Goal: Information Seeking & Learning: Check status

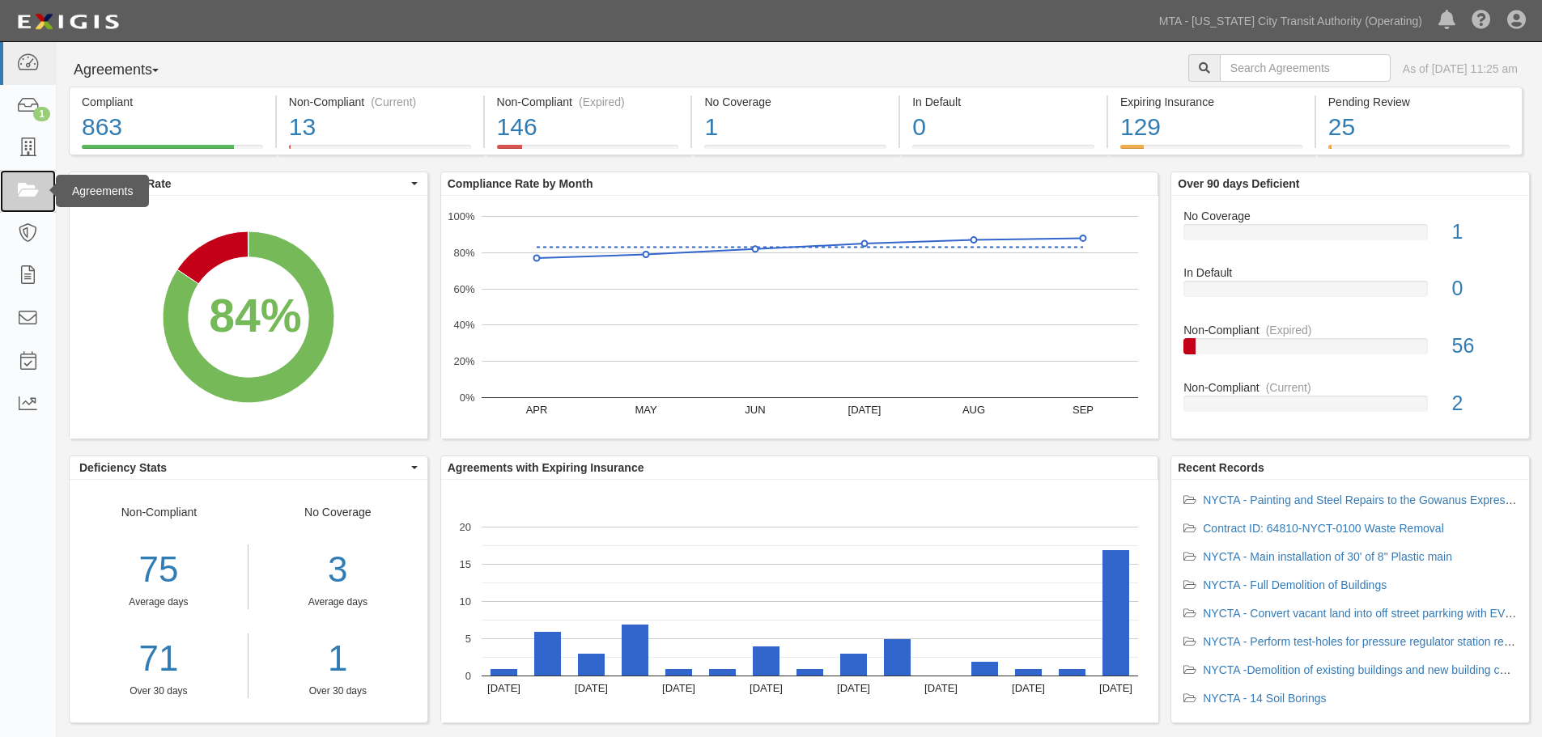
click at [34, 202] on link at bounding box center [28, 191] width 56 height 43
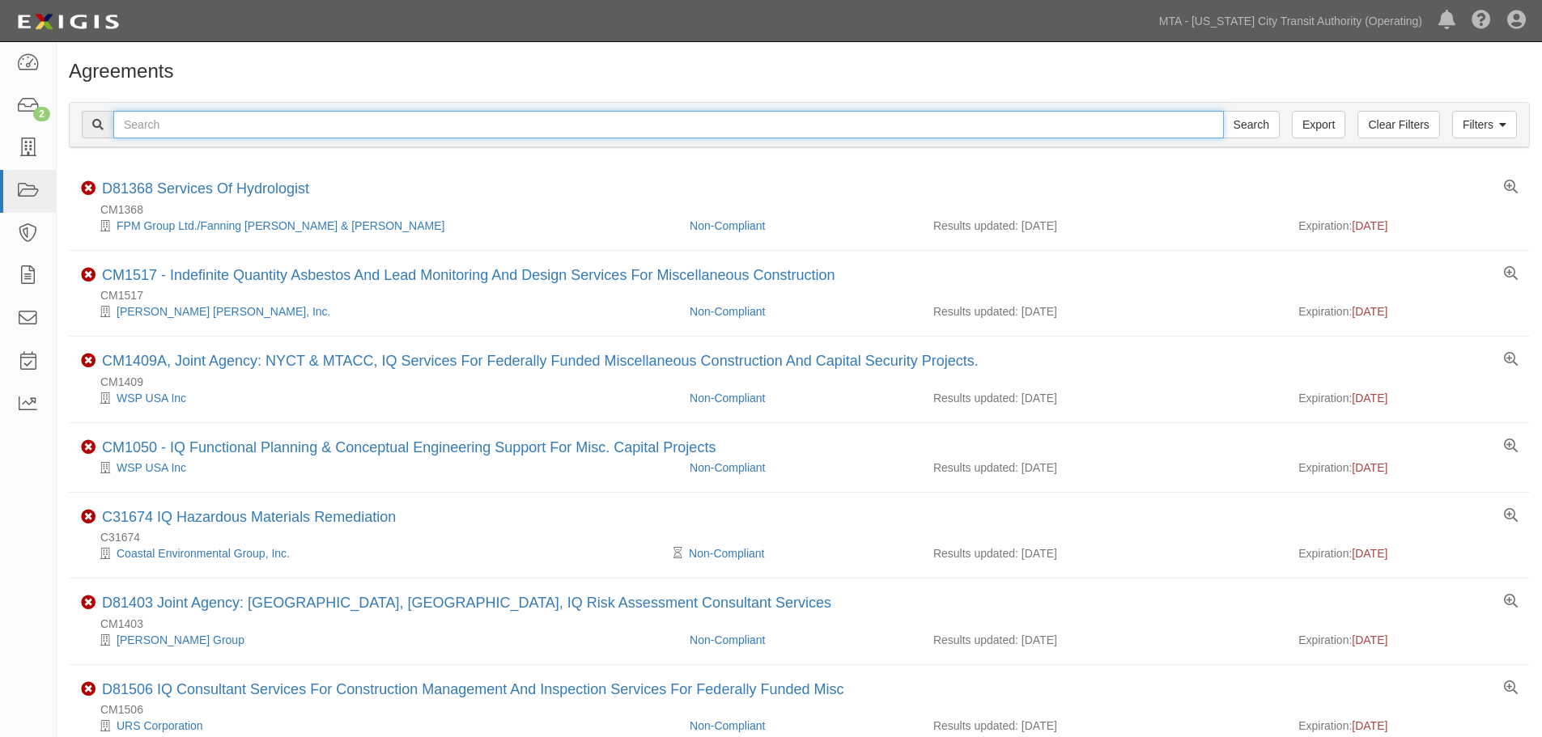
drag, startPoint x: 0, startPoint y: 0, endPoint x: 303, endPoint y: 120, distance: 325.6
click at [303, 120] on input "text" at bounding box center [668, 125] width 1111 height 28
paste input "71644"
type input "71644"
click at [1223, 111] on input "Search" at bounding box center [1251, 125] width 57 height 28
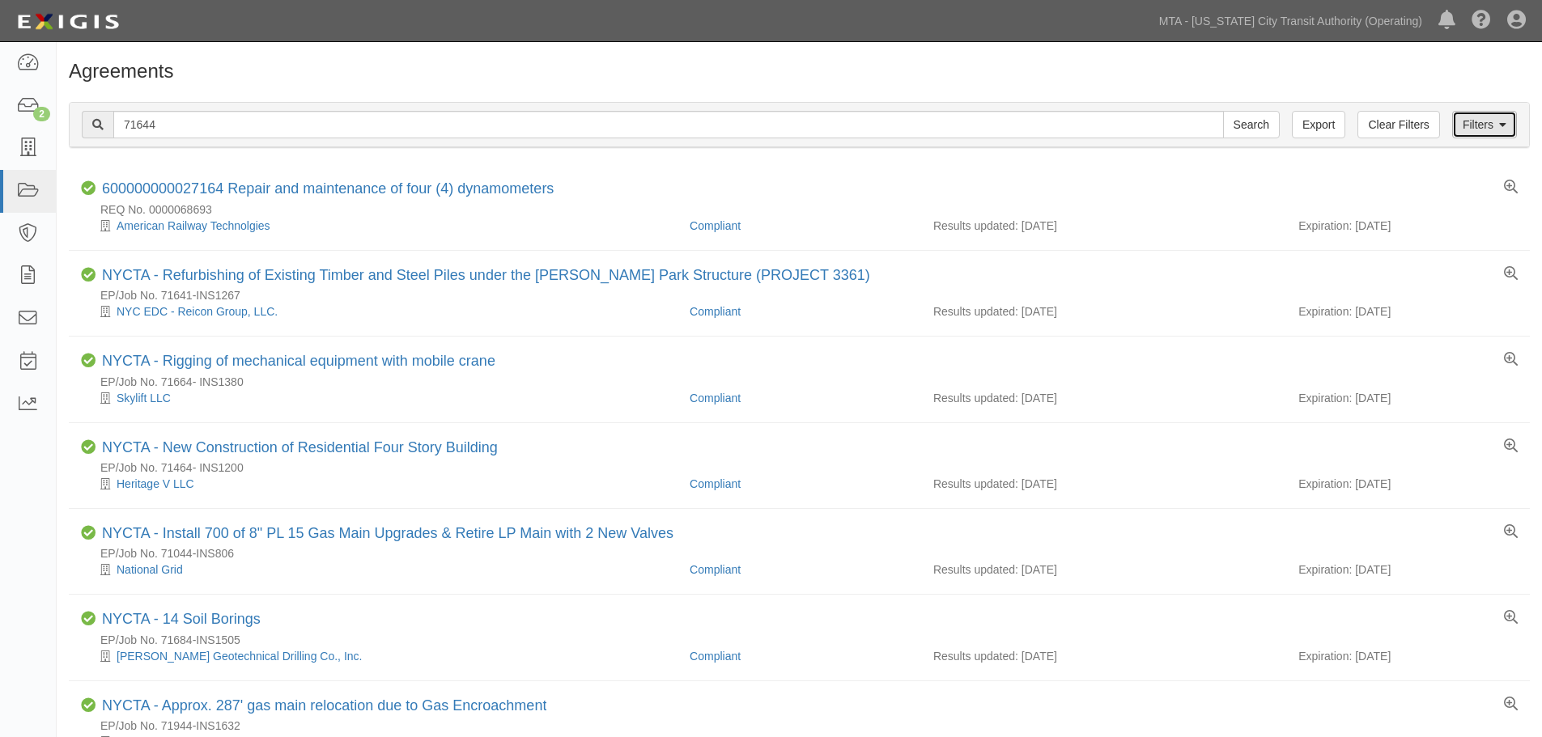
click at [1486, 130] on link "Filters" at bounding box center [1484, 125] width 65 height 28
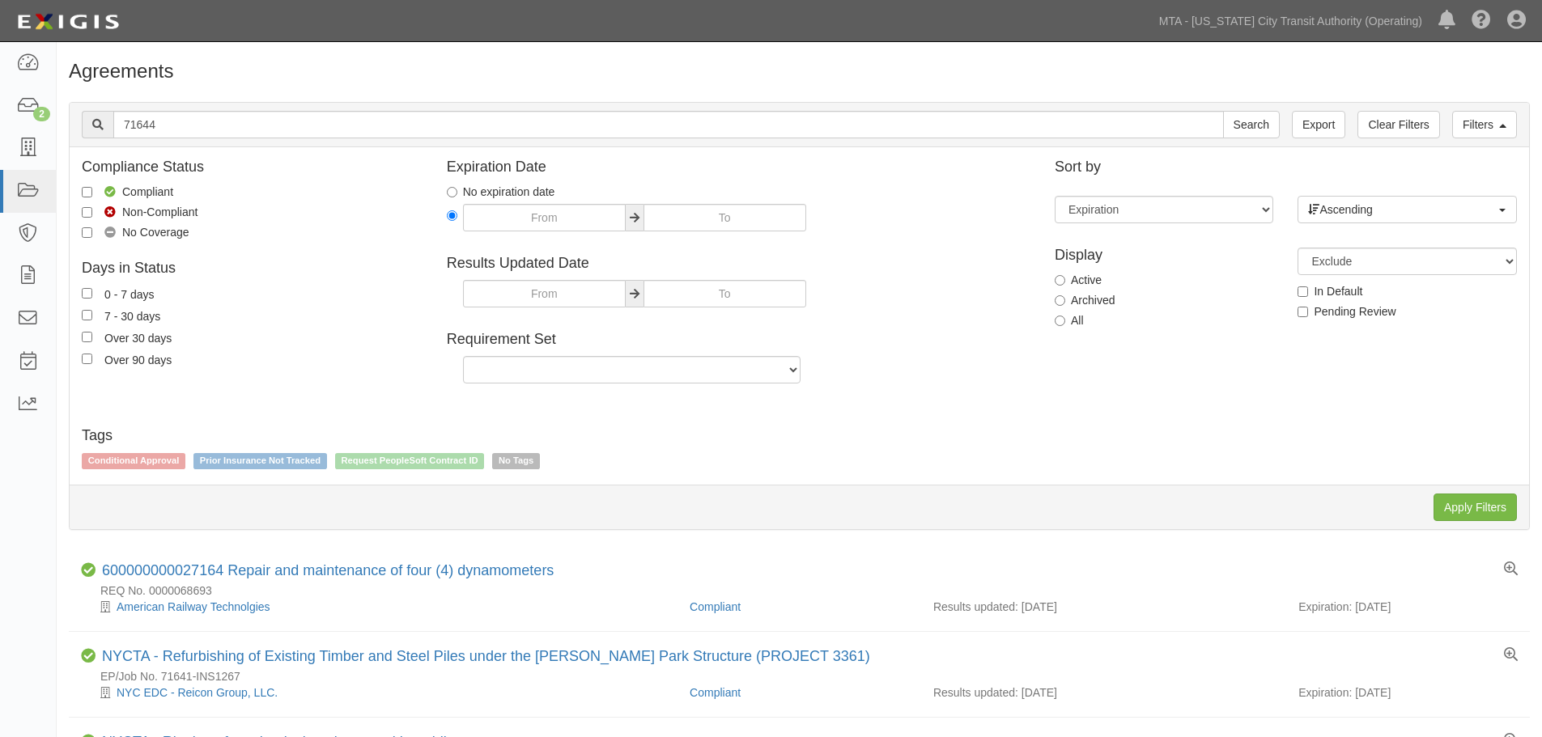
drag, startPoint x: 1094, startPoint y: 322, endPoint x: 1085, endPoint y: 322, distance: 9.7
click at [1094, 322] on div "All" at bounding box center [1164, 320] width 219 height 16
click at [1077, 321] on label "All" at bounding box center [1069, 320] width 29 height 16
click at [1065, 321] on input "All" at bounding box center [1060, 321] width 11 height 11
radio input "true"
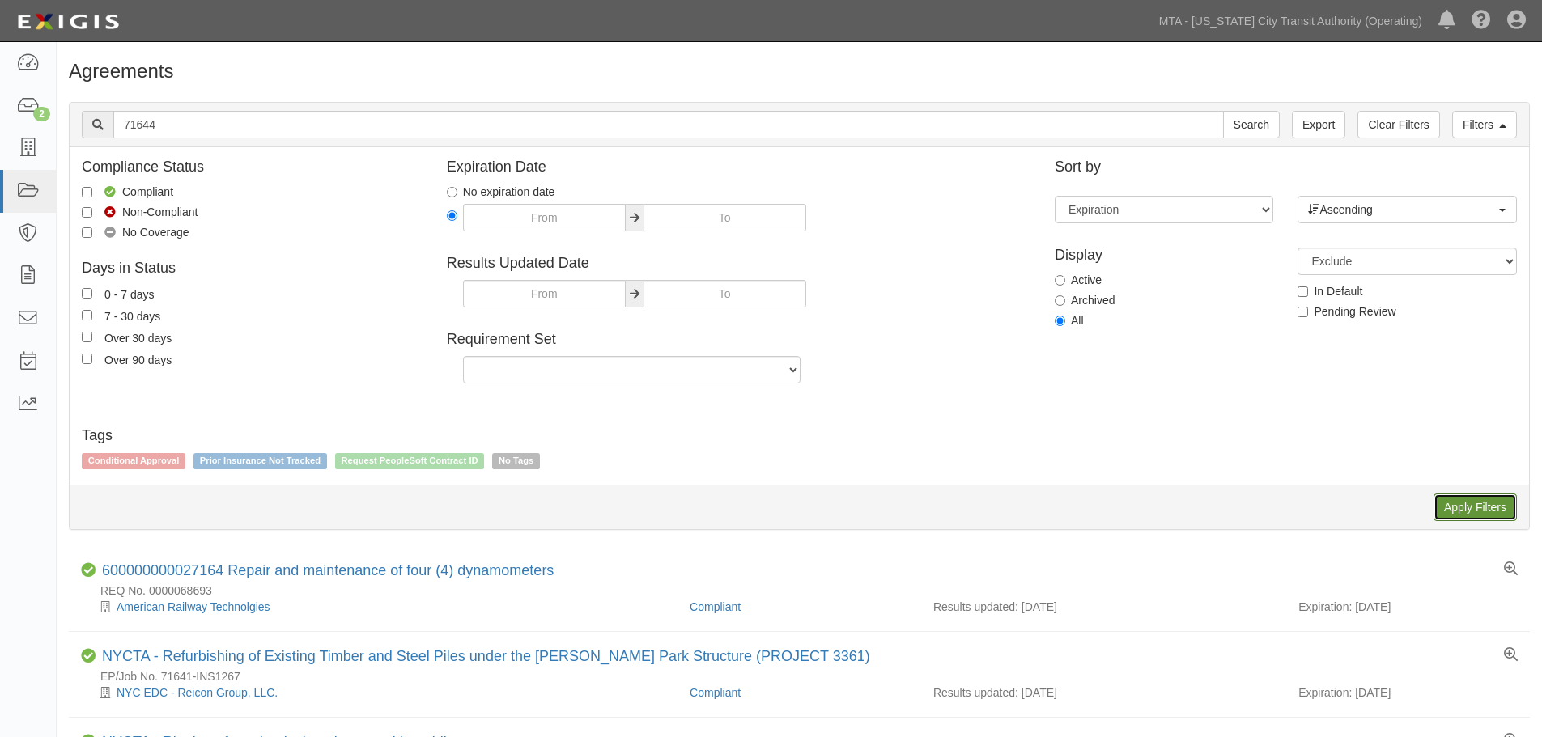
click at [1485, 519] on input "Apply Filters" at bounding box center [1475, 508] width 83 height 28
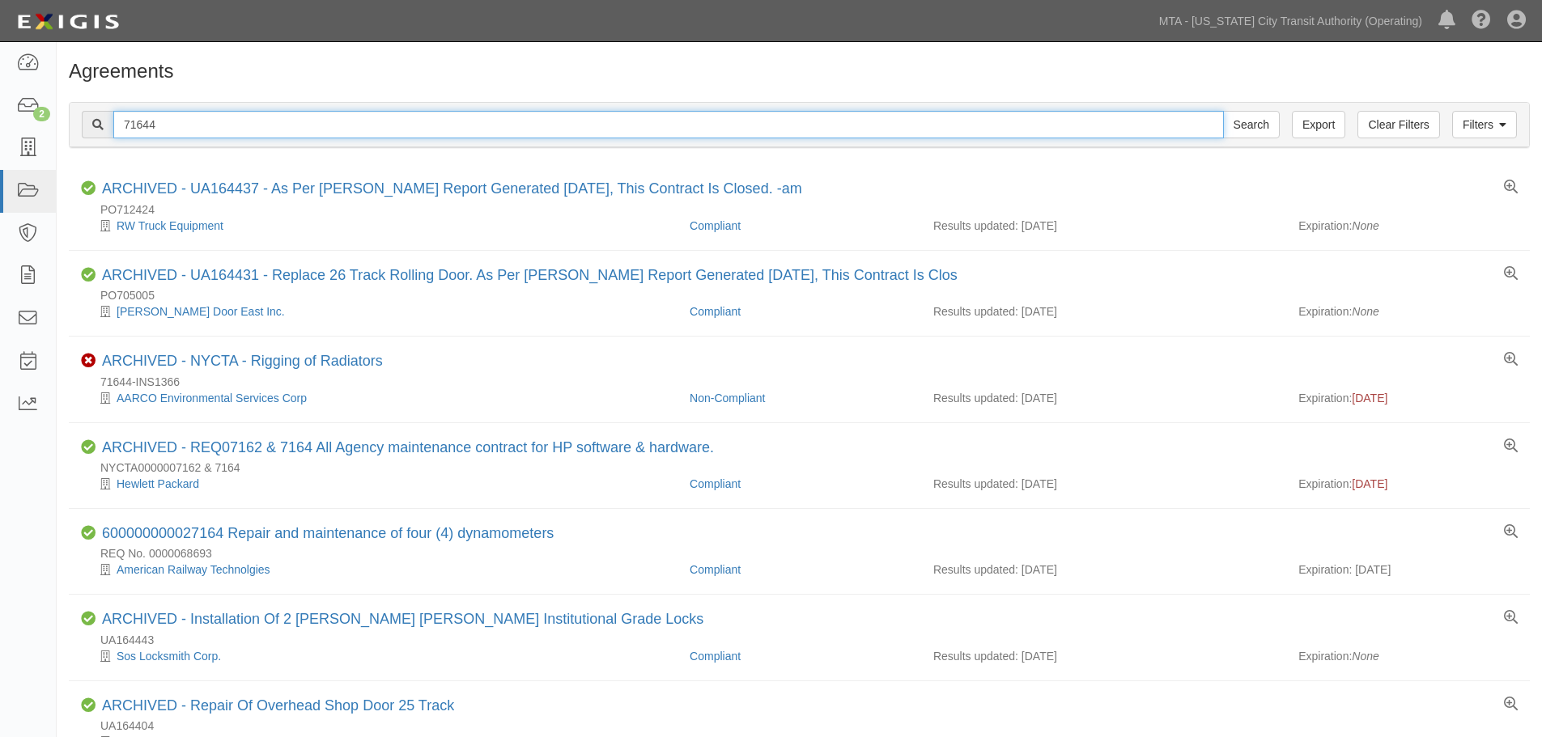
click at [277, 131] on input "71644" at bounding box center [668, 125] width 1111 height 28
paste input "INS1366"
type input "INS1366"
click at [1223, 111] on input "Search" at bounding box center [1251, 125] width 57 height 28
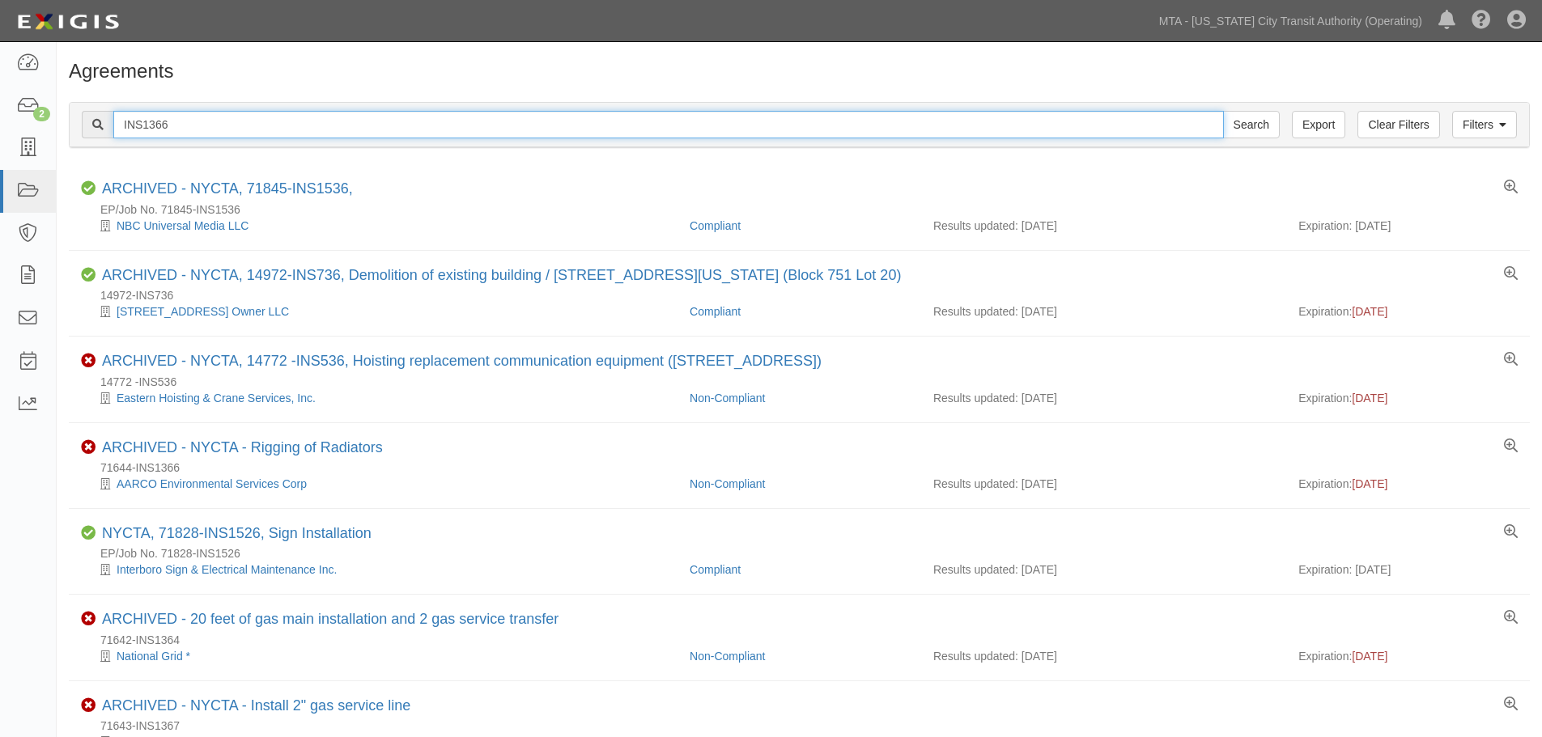
click at [231, 129] on input "INS1366" at bounding box center [668, 125] width 1111 height 28
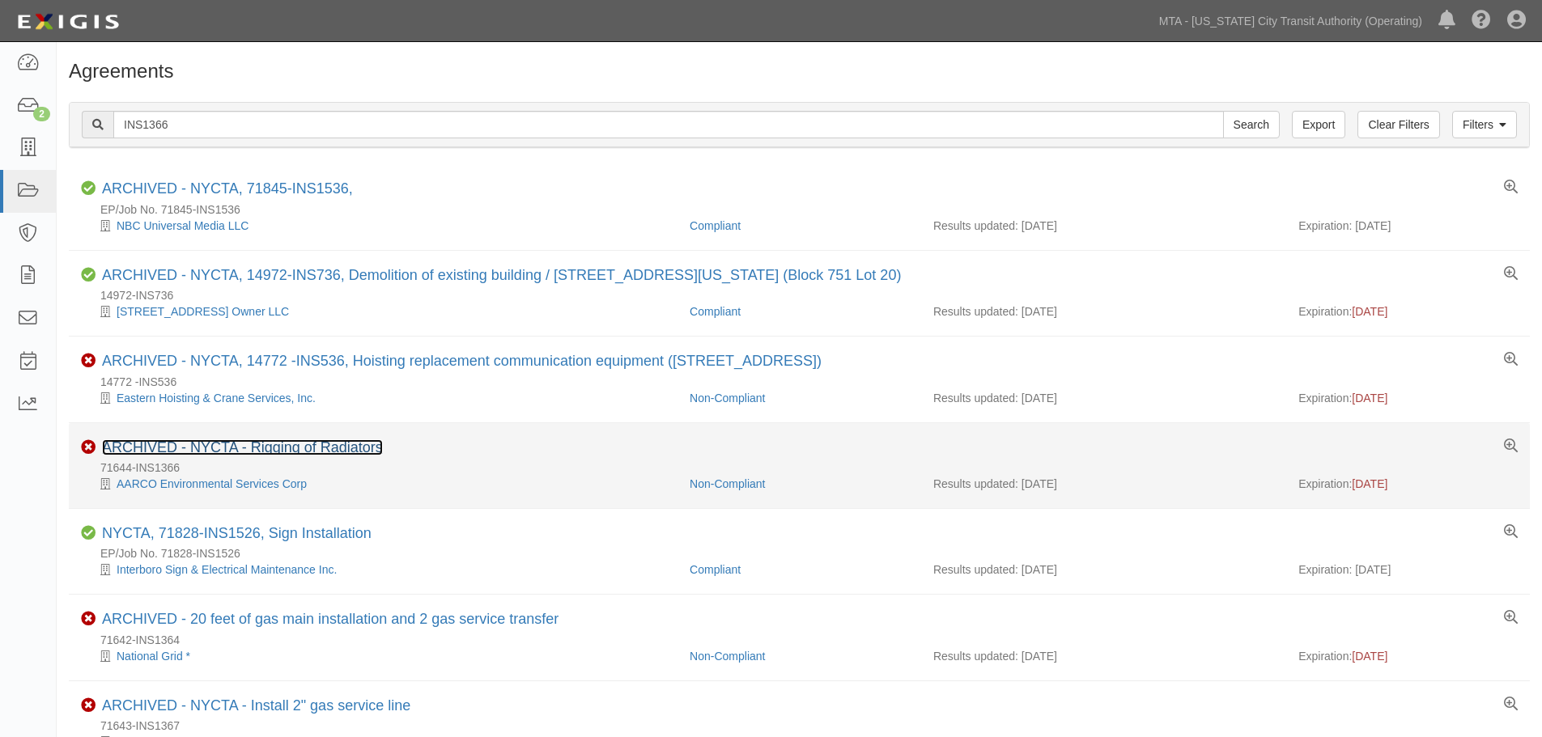
click at [327, 454] on link "ARCHIVED - NYCTA - Rigging of Radiators" at bounding box center [242, 448] width 281 height 16
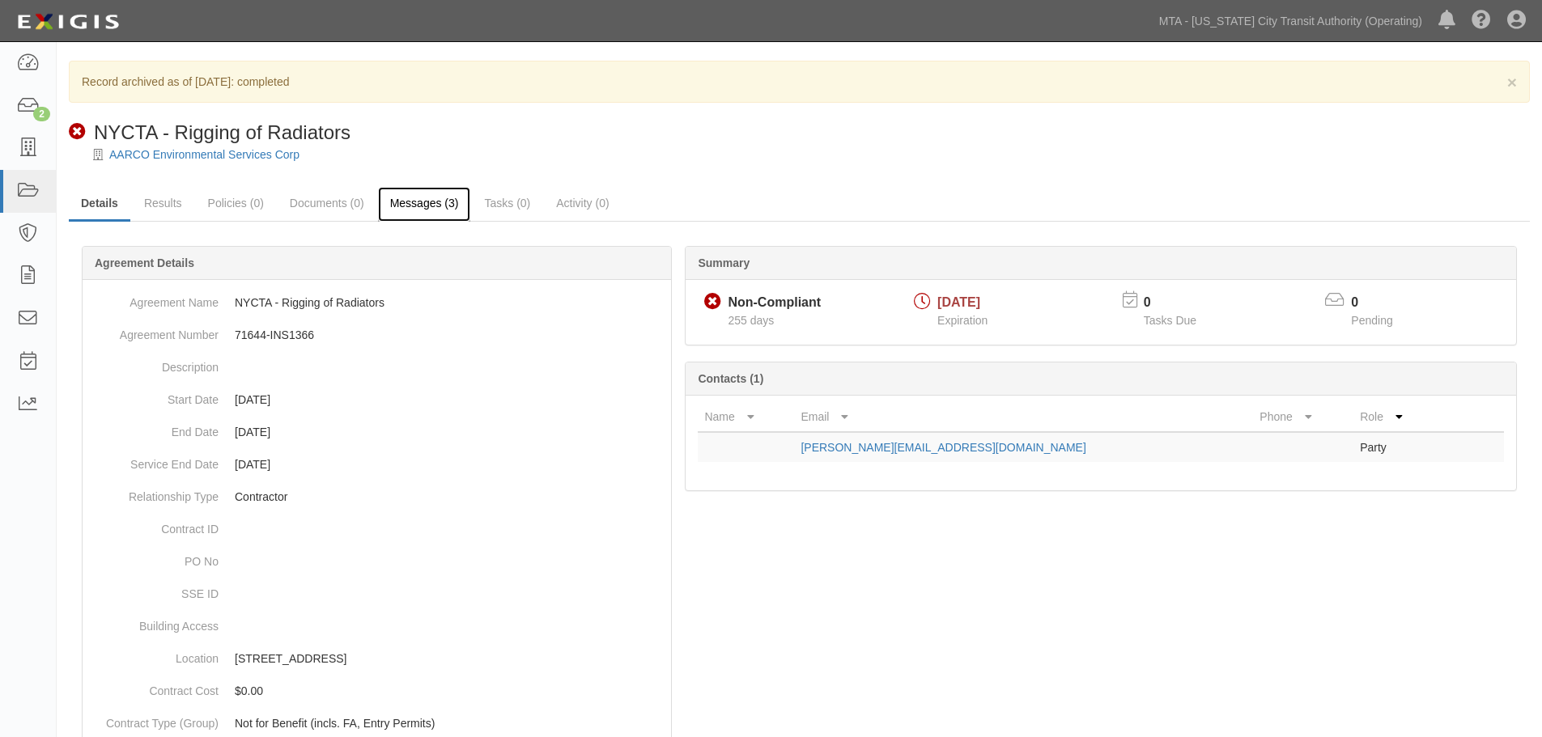
click at [419, 219] on link "Messages (3)" at bounding box center [424, 204] width 93 height 35
click at [415, 201] on link "Messages (3)" at bounding box center [424, 204] width 93 height 35
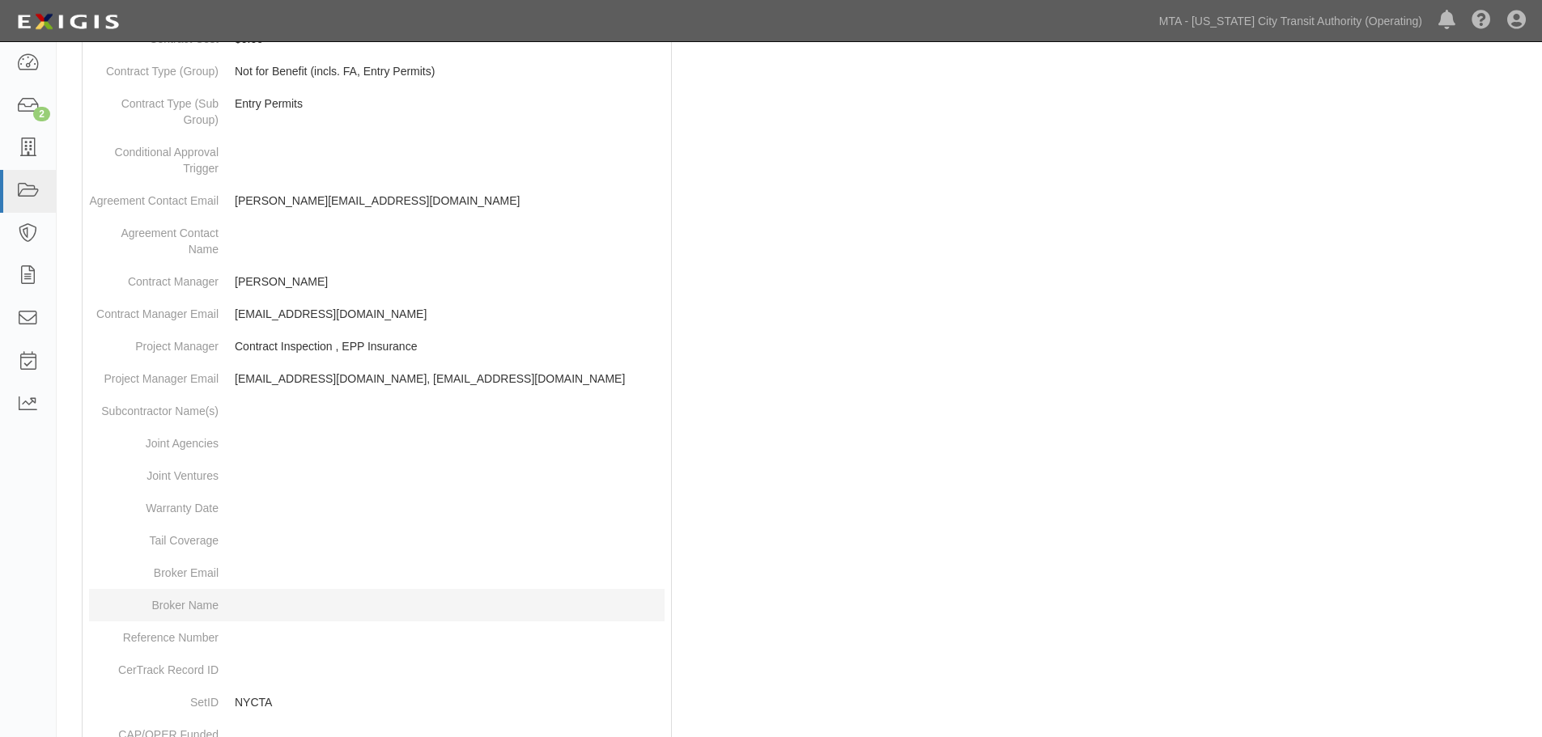
scroll to position [810, 0]
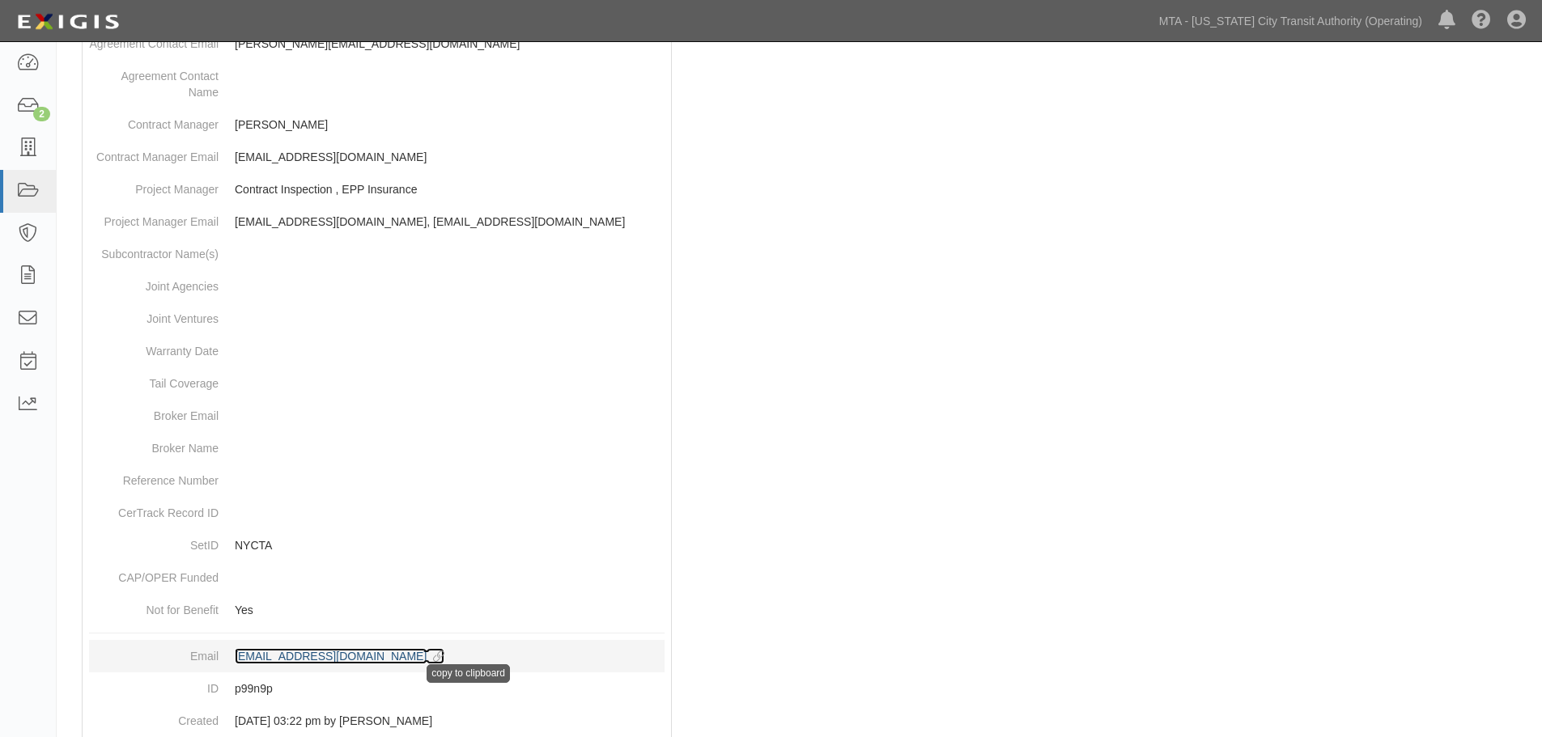
click at [444, 661] on icon at bounding box center [436, 657] width 18 height 11
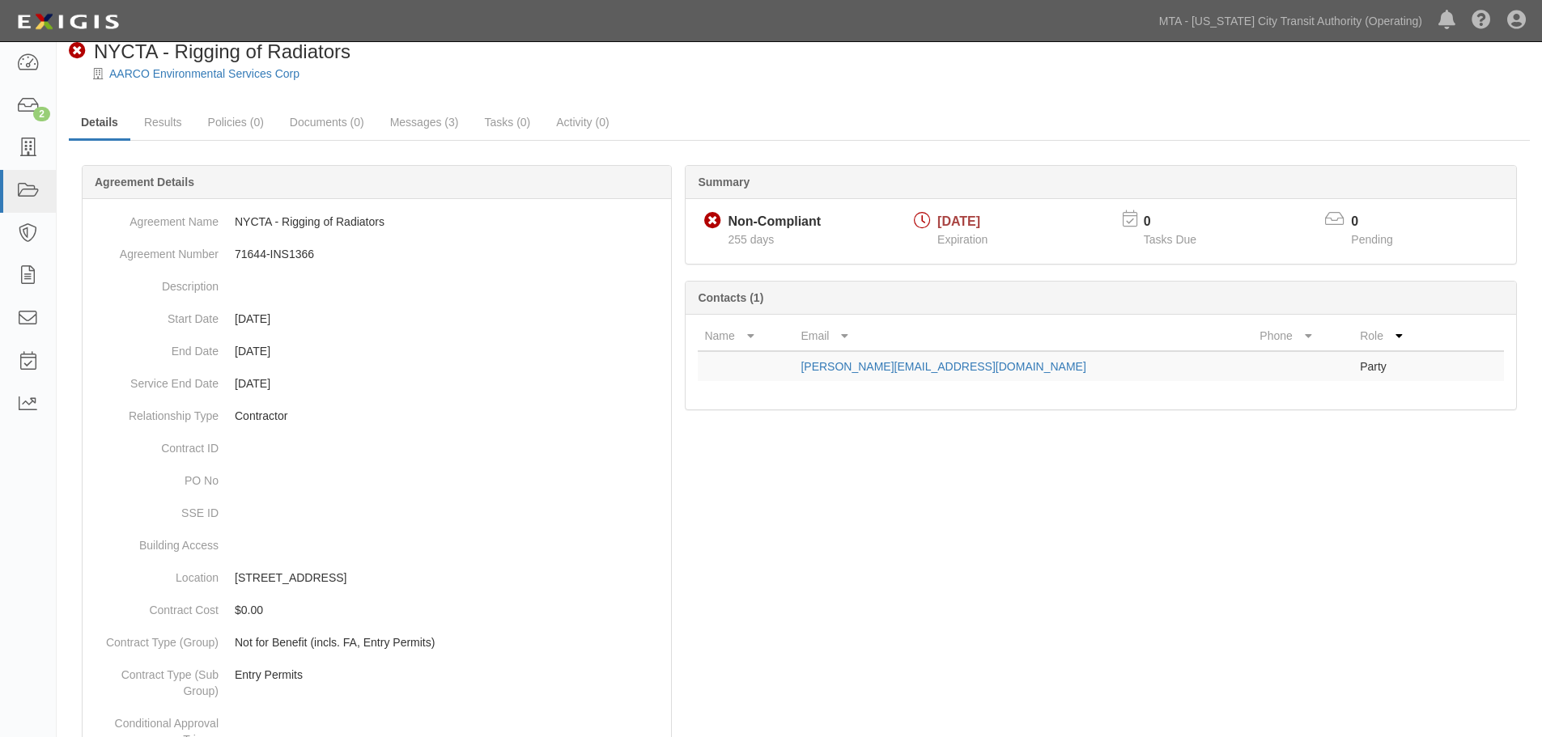
scroll to position [79, 0]
drag, startPoint x: 939, startPoint y: 359, endPoint x: 928, endPoint y: 369, distance: 14.9
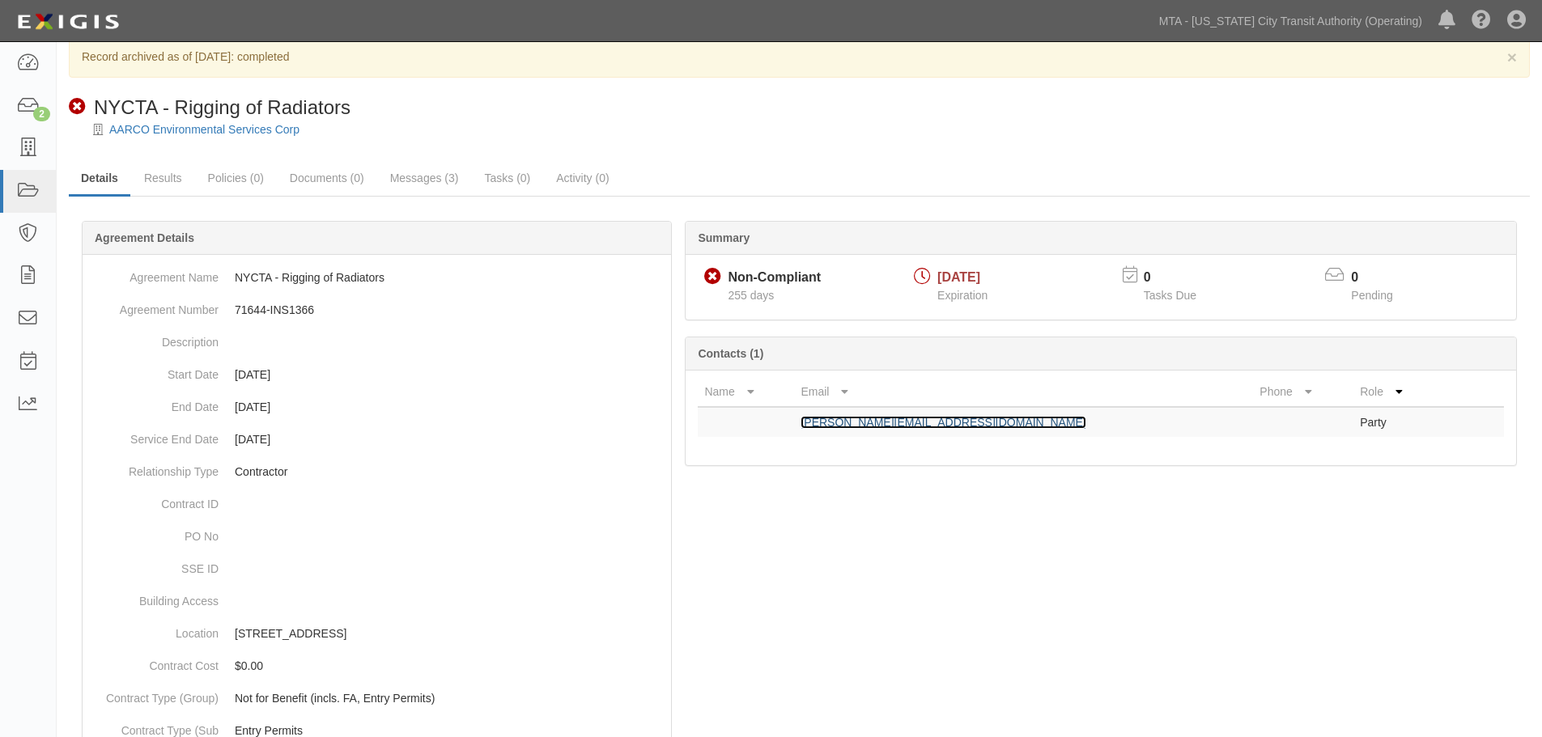
scroll to position [0, 0]
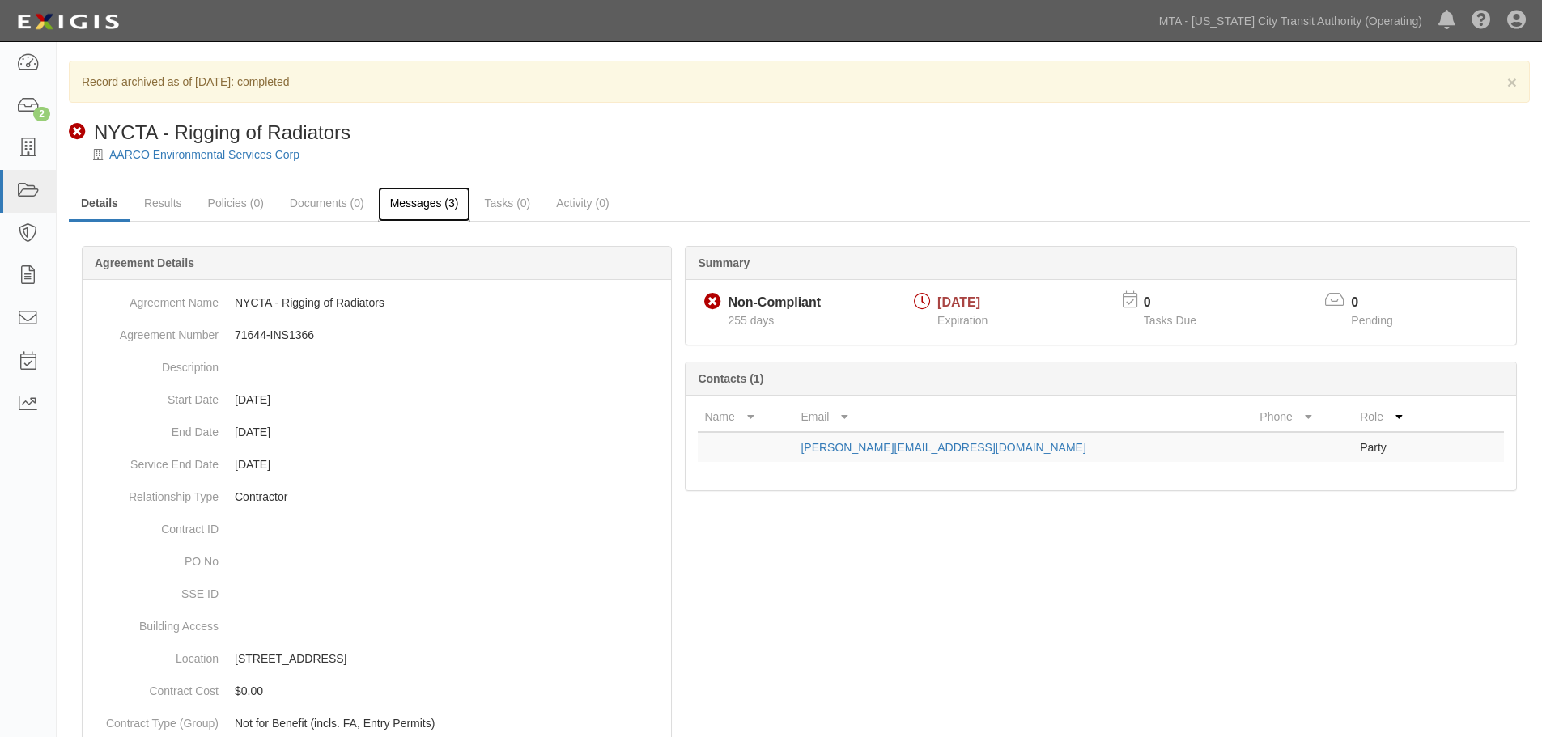
click at [420, 215] on link "Messages (3)" at bounding box center [424, 204] width 93 height 35
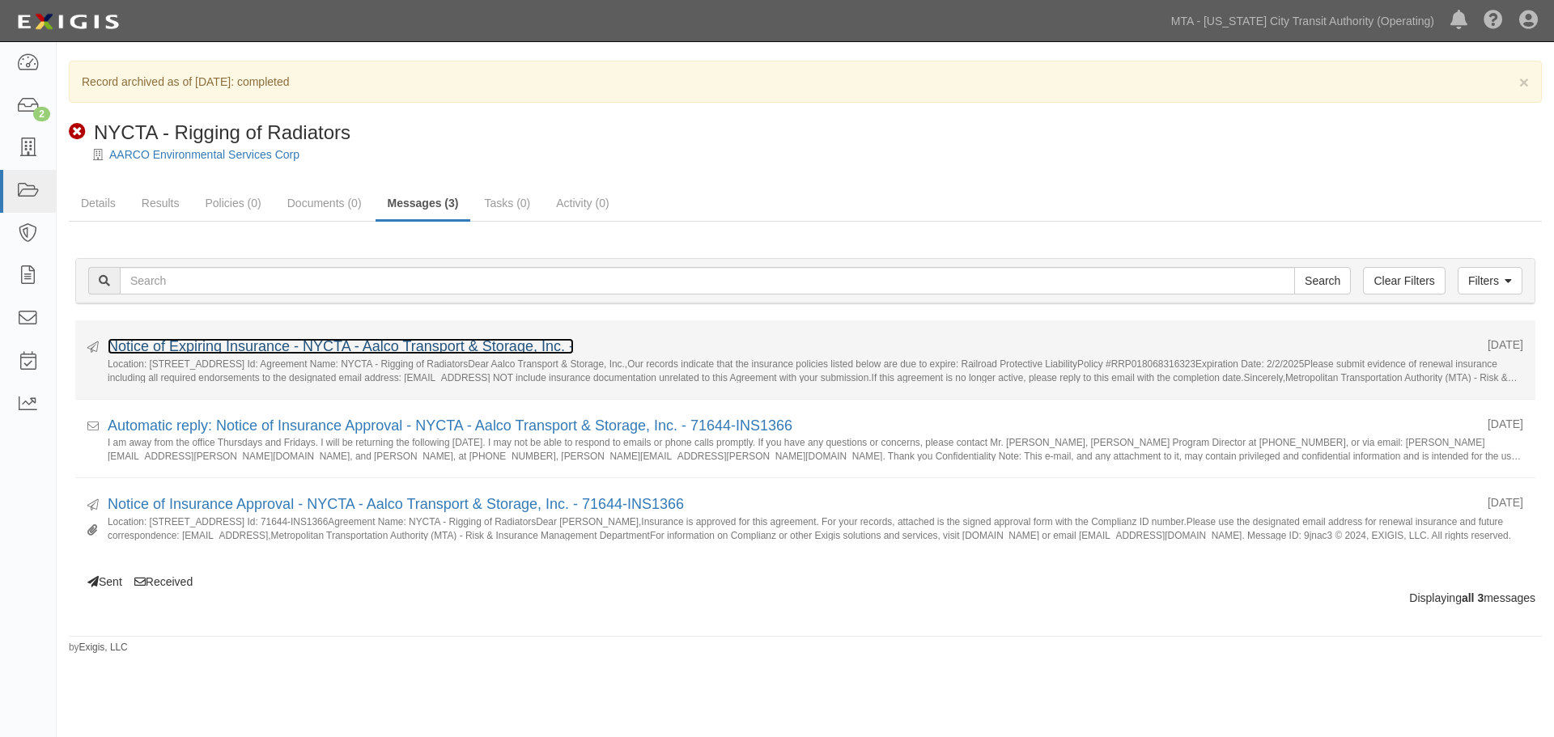
click at [312, 348] on link "Notice of Expiring Insurance - NYCTA - Aalco Transport & Storage, Inc. -" at bounding box center [341, 346] width 466 height 16
click at [336, 341] on link "Notice of Expiring Insurance - NYCTA - Aalco Transport & Storage, Inc. -" at bounding box center [341, 346] width 466 height 16
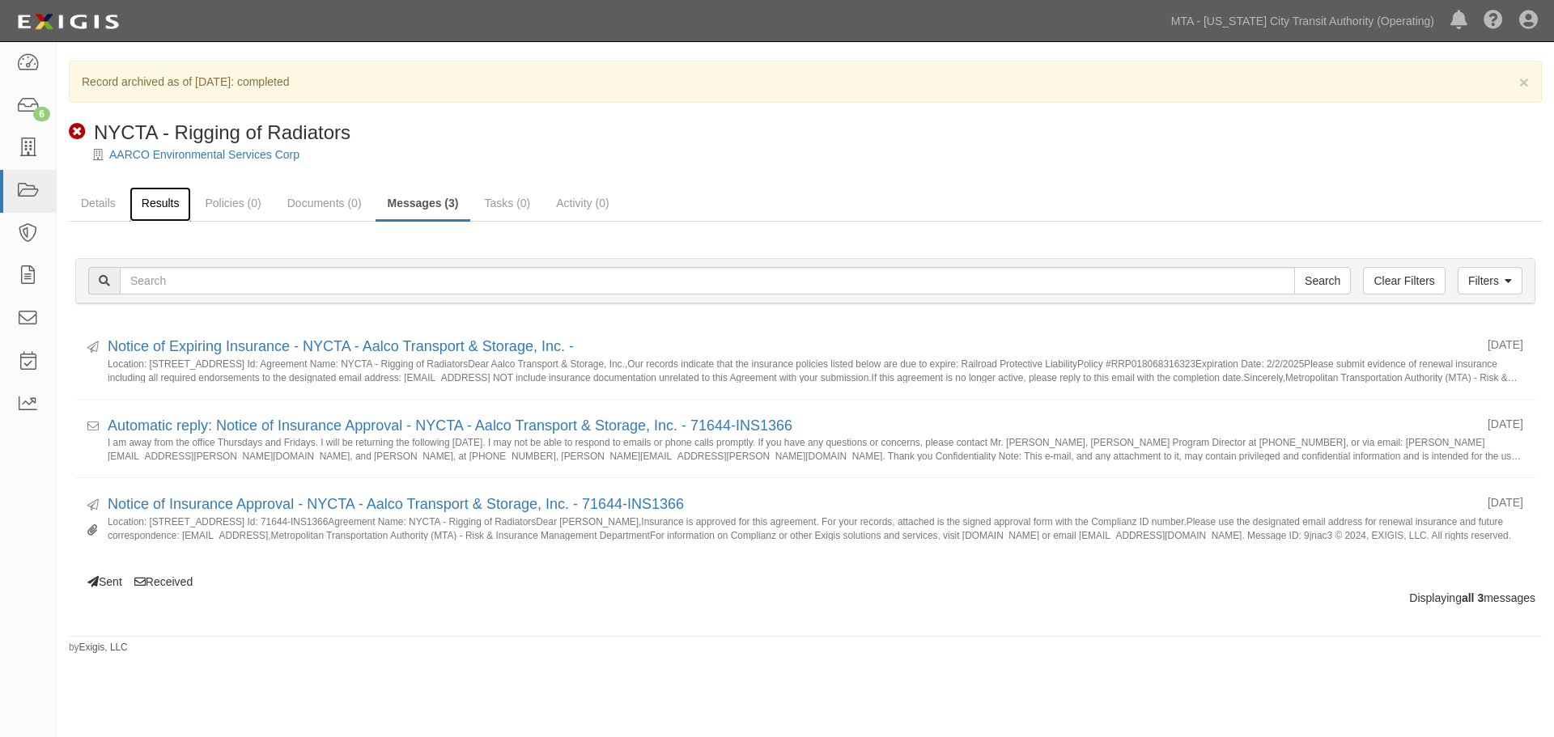
click at [161, 197] on link "Results" at bounding box center [161, 204] width 62 height 35
click at [217, 215] on link "Policies (0)" at bounding box center [233, 204] width 80 height 35
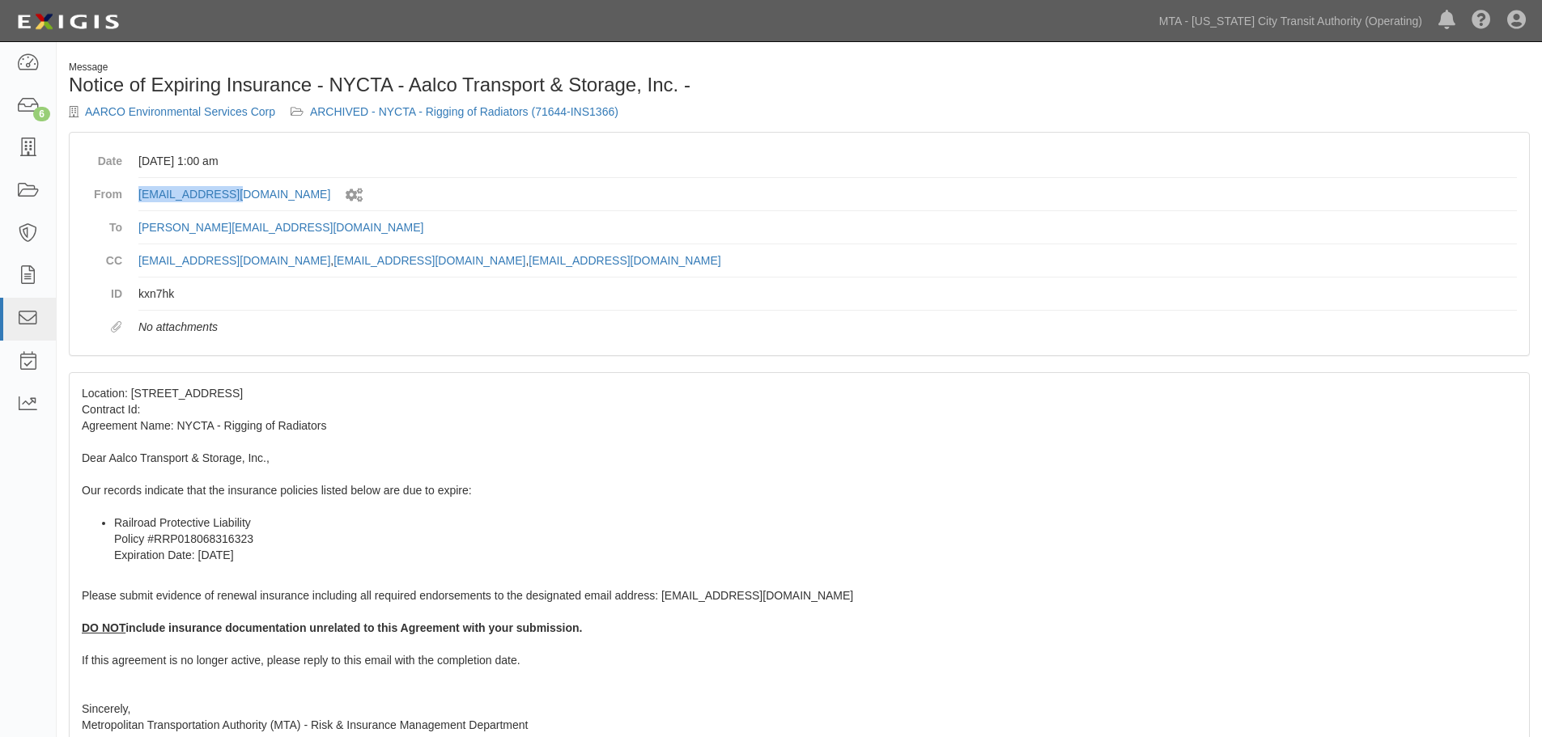
drag, startPoint x: 134, startPoint y: 199, endPoint x: 236, endPoint y: 202, distance: 102.0
click at [236, 202] on dl "Date January 19, 2025 at 1:00 am From agreement-p99n9p@mtanfb.complianz.com Sen…" at bounding box center [799, 244] width 1435 height 198
copy link "agreement-p99n9p"
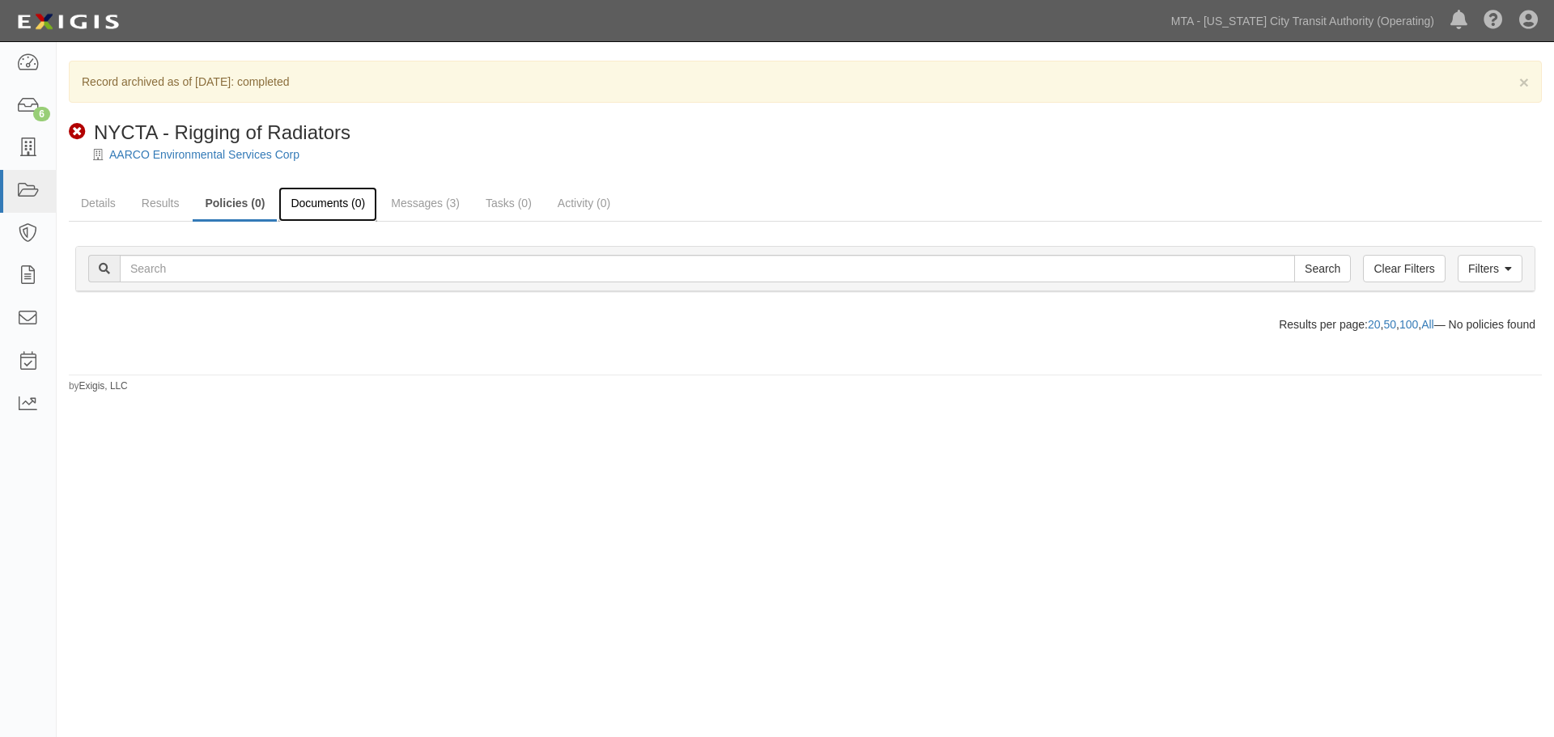
click at [283, 203] on link "Documents (0)" at bounding box center [327, 204] width 99 height 35
